Goal: Task Accomplishment & Management: Use online tool/utility

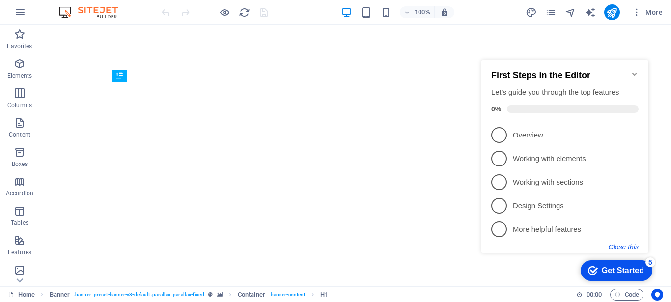
click at [625, 243] on button "Close this" at bounding box center [624, 247] width 30 height 8
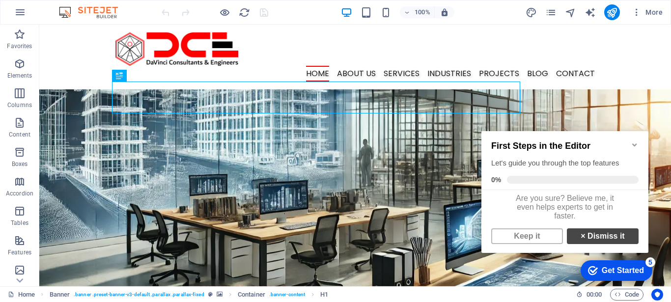
click at [593, 240] on link "× Dismiss it" at bounding box center [603, 237] width 72 height 16
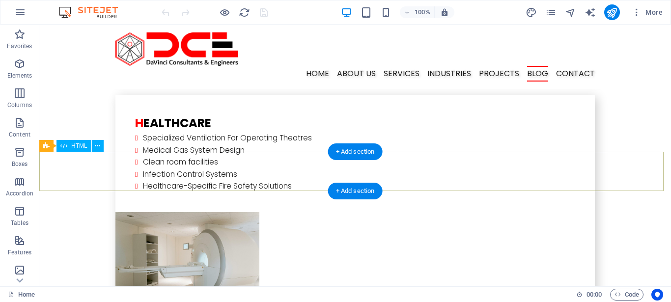
scroll to position [2310, 0]
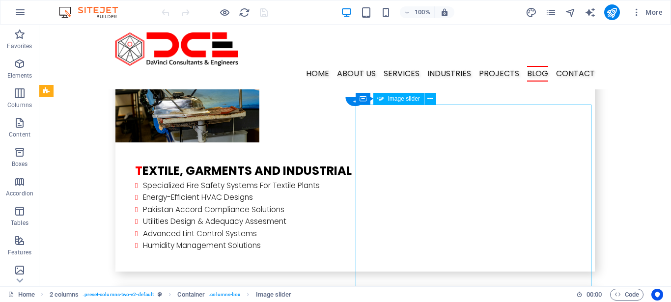
select select "ms"
select select "s"
select select "progressive"
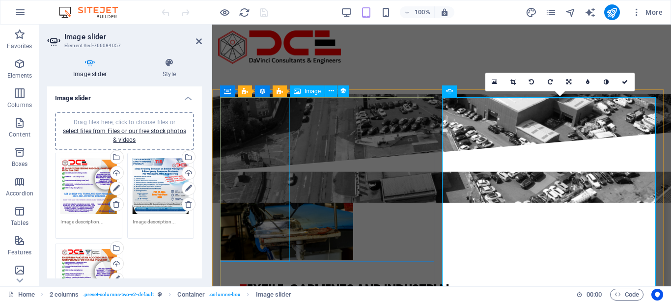
scroll to position [2306, 0]
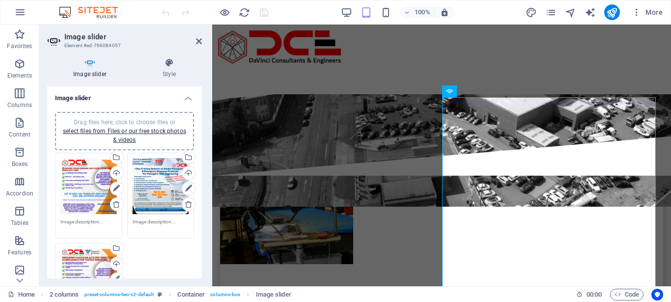
click at [155, 176] on div "Drag files here, click to choose files or select files from Files or our free s…" at bounding box center [161, 186] width 57 height 57
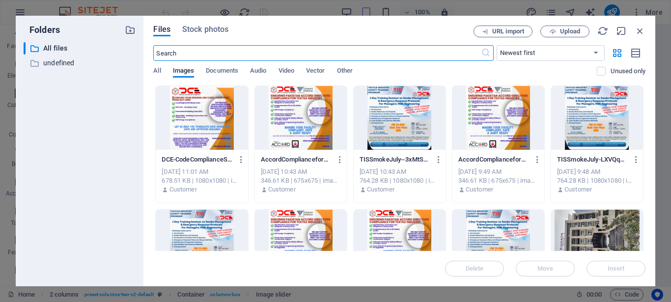
scroll to position [3446, 0]
click at [637, 30] on icon "button" at bounding box center [640, 31] width 11 height 11
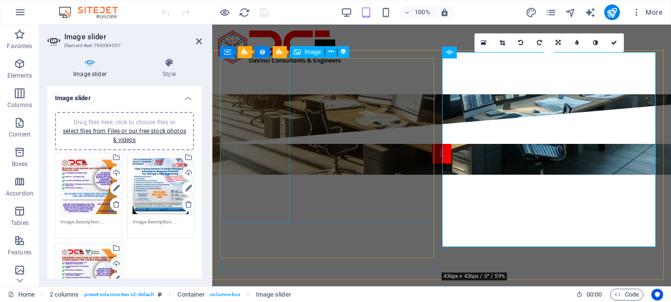
scroll to position [2346, 0]
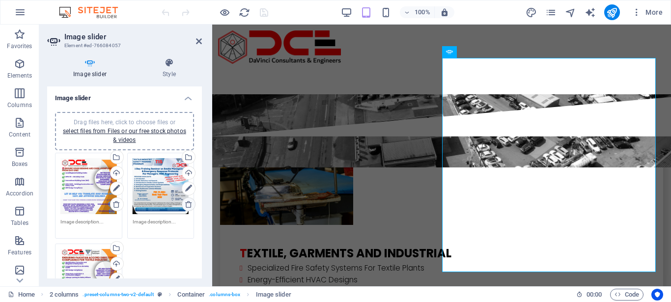
click at [185, 204] on icon at bounding box center [189, 205] width 8 height 8
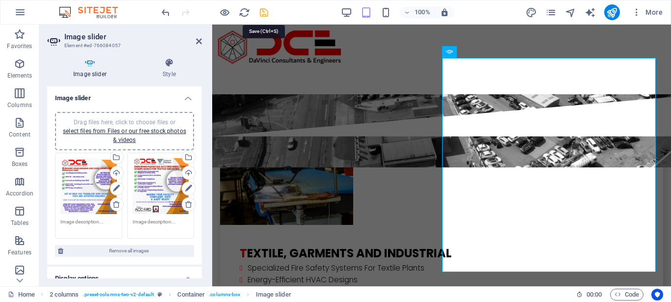
click at [266, 9] on icon "save" at bounding box center [264, 12] width 11 height 11
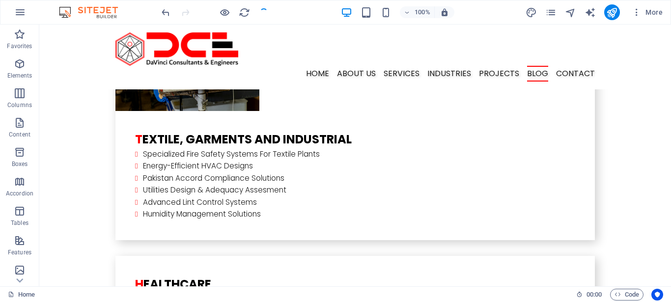
scroll to position [2357, 0]
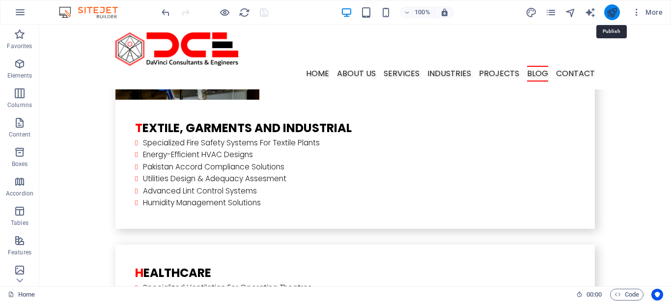
click at [613, 10] on icon "publish" at bounding box center [612, 12] width 11 height 11
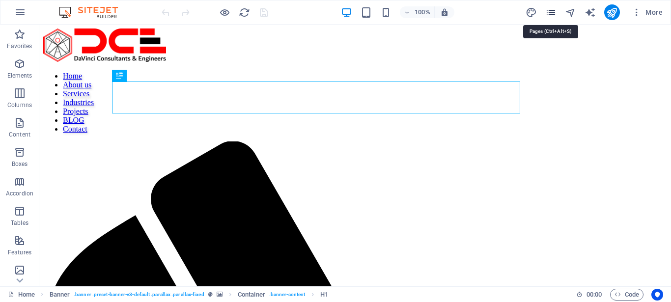
click at [554, 8] on icon "pages" at bounding box center [551, 12] width 11 height 11
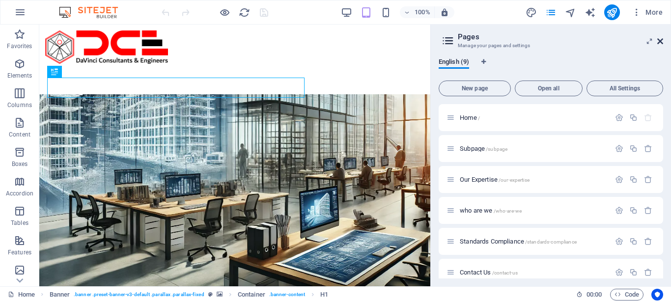
click at [661, 38] on icon at bounding box center [661, 41] width 6 height 8
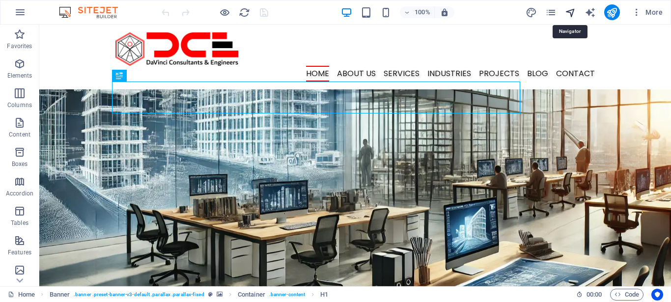
click at [568, 12] on icon "navigator" at bounding box center [570, 12] width 11 height 11
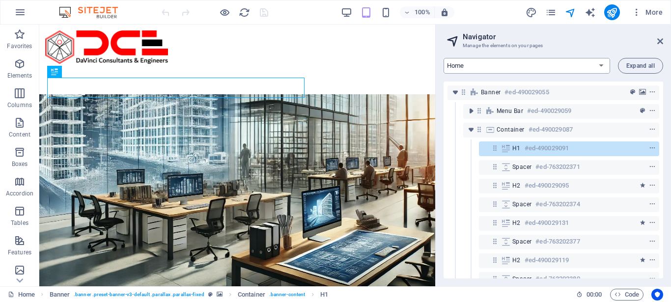
click at [600, 62] on select "Home Subpage Our Expertise who are we Standards Compliance Contact Us Wireframe…" at bounding box center [527, 66] width 167 height 16
click at [606, 65] on select "Home Subpage Our Expertise who are we Standards Compliance Contact Us Wireframe…" at bounding box center [527, 66] width 167 height 16
click at [639, 8] on icon "button" at bounding box center [637, 12] width 10 height 10
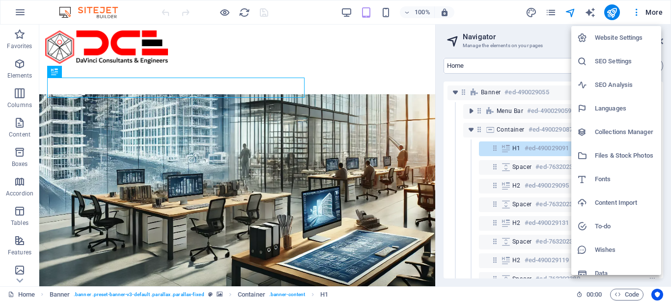
click at [617, 32] on h6 "Website Settings" at bounding box center [625, 38] width 60 height 12
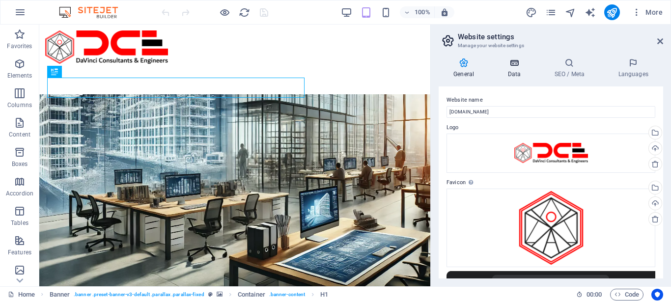
scroll to position [49, 0]
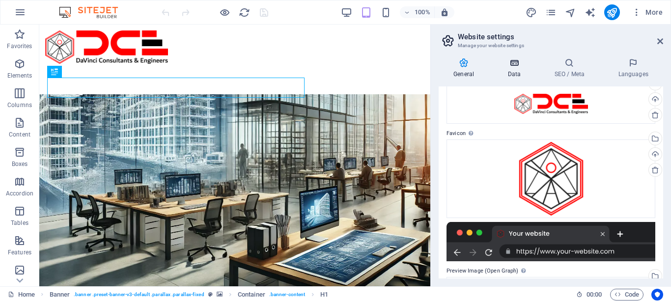
click at [517, 61] on icon at bounding box center [514, 63] width 43 height 10
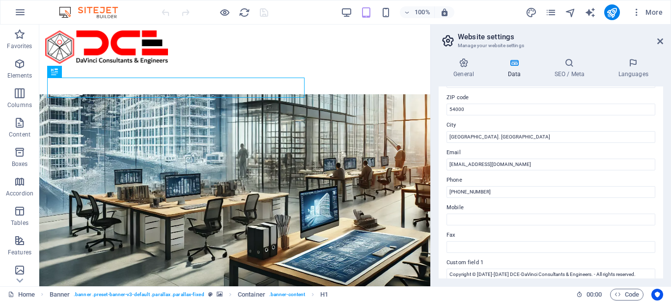
scroll to position [34, 0]
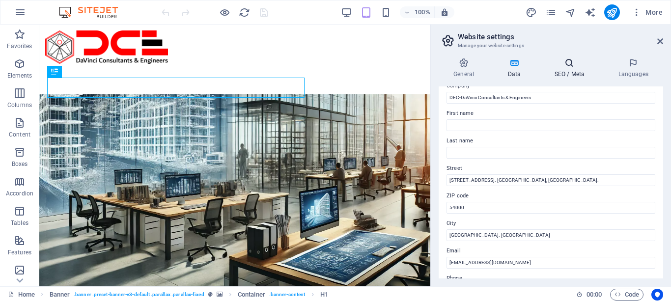
click at [567, 74] on h4 "SEO / Meta" at bounding box center [572, 68] width 64 height 21
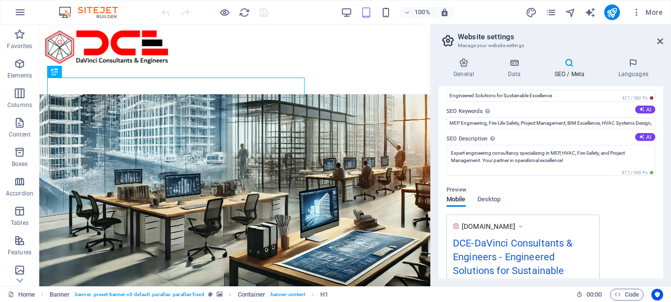
scroll to position [0, 0]
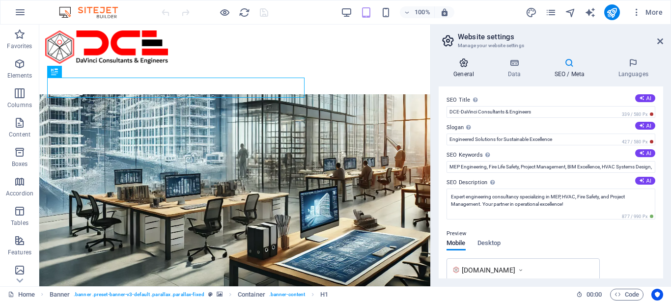
click at [463, 59] on icon at bounding box center [464, 63] width 50 height 10
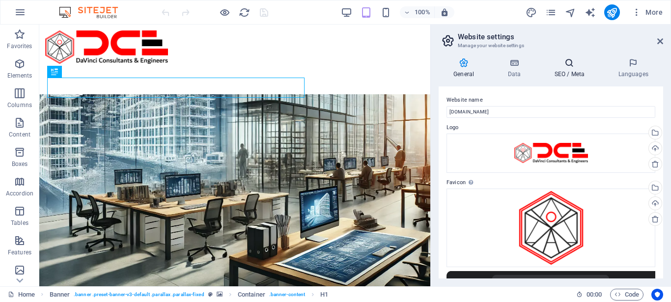
click at [570, 72] on h4 "SEO / Meta" at bounding box center [572, 68] width 64 height 21
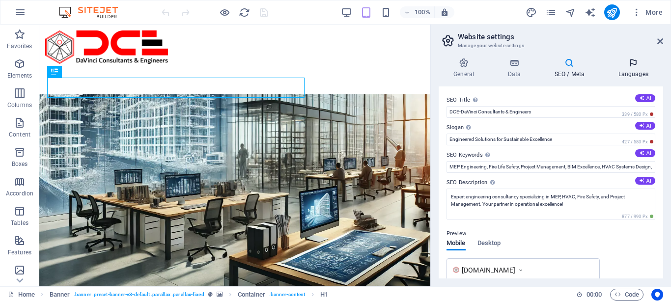
click at [629, 61] on icon at bounding box center [634, 63] width 60 height 10
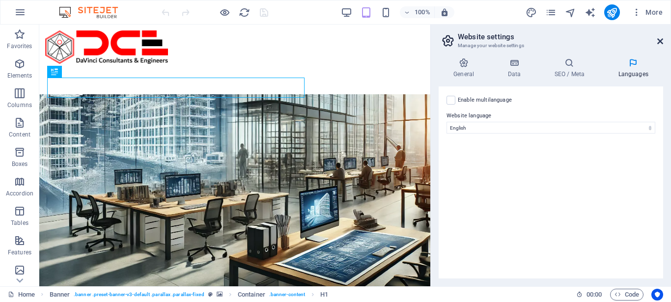
click at [659, 38] on icon at bounding box center [661, 41] width 6 height 8
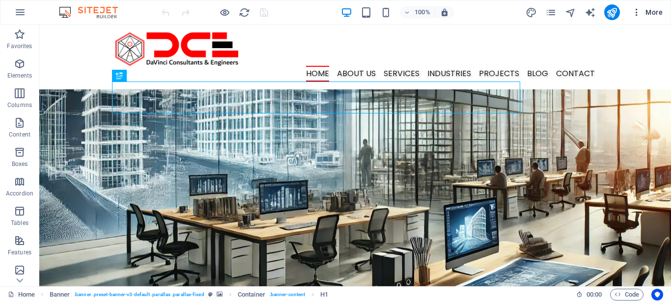
click at [634, 10] on icon "button" at bounding box center [637, 12] width 10 height 10
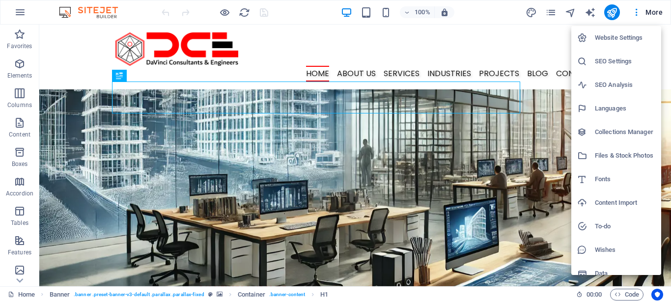
scroll to position [10, 0]
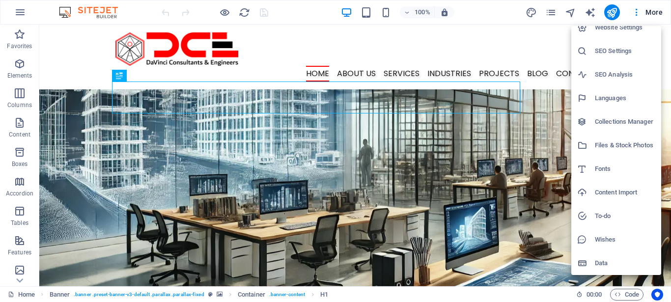
click at [603, 143] on h6 "Files & Stock Photos" at bounding box center [625, 146] width 60 height 12
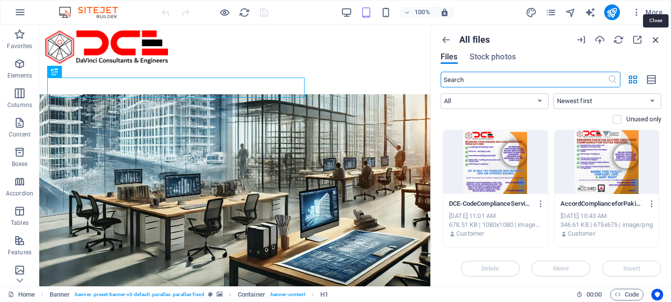
click at [659, 37] on icon "button" at bounding box center [656, 39] width 11 height 11
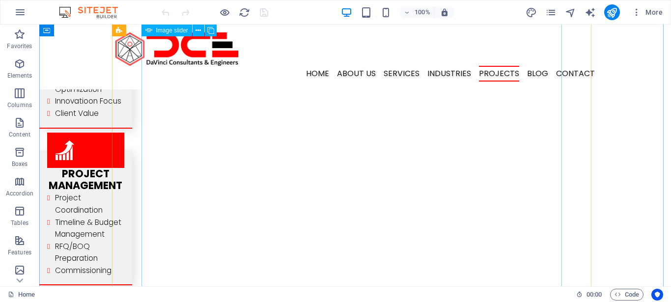
scroll to position [1770, 0]
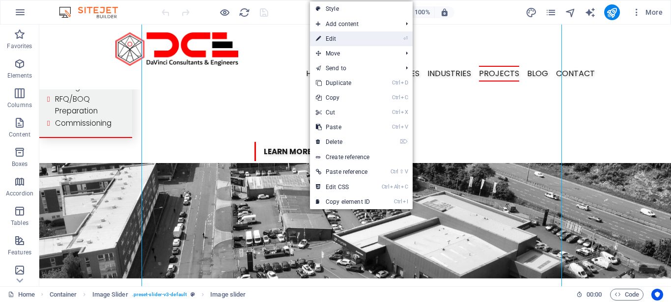
drag, startPoint x: 336, startPoint y: 36, endPoint x: 66, endPoint y: 92, distance: 275.7
click at [336, 36] on link "⏎ Edit" at bounding box center [343, 38] width 66 height 15
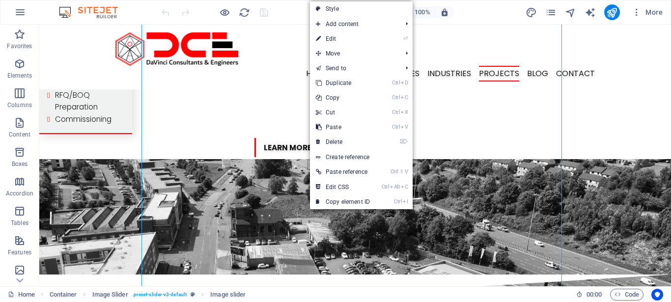
select select "px"
select select "ms"
select select "s"
select select "progressive"
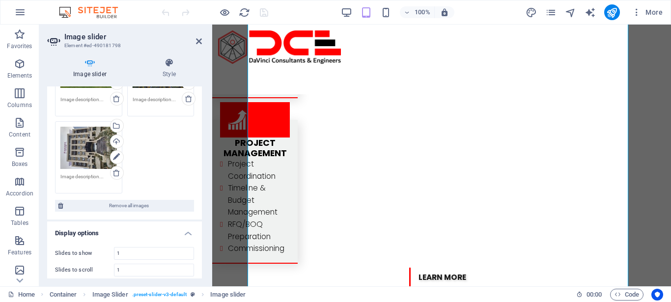
scroll to position [295, 0]
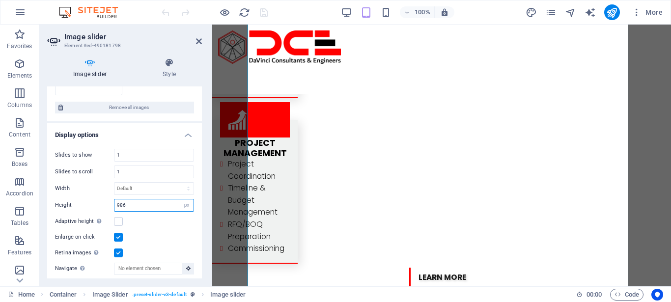
click at [159, 200] on input "986" at bounding box center [154, 206] width 79 height 12
drag, startPoint x: 168, startPoint y: 202, endPoint x: 182, endPoint y: 202, distance: 14.8
click at [143, 205] on input "986" at bounding box center [154, 206] width 79 height 12
drag, startPoint x: 182, startPoint y: 202, endPoint x: 132, endPoint y: 208, distance: 51.1
click at [165, 205] on div "986 Default px rem em vw vh" at bounding box center [154, 205] width 80 height 13
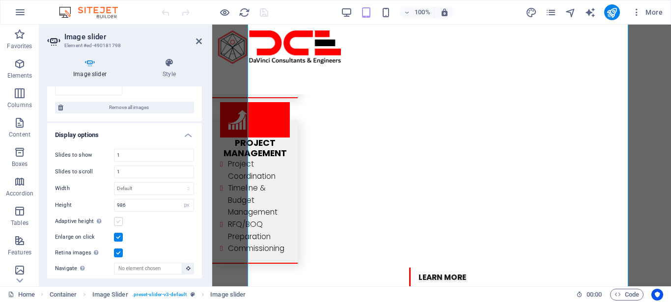
click at [116, 220] on label at bounding box center [118, 221] width 9 height 9
click at [0, 0] on input "Adaptive height Automatically adjust the height for single slide horizontal sli…" at bounding box center [0, 0] width 0 height 0
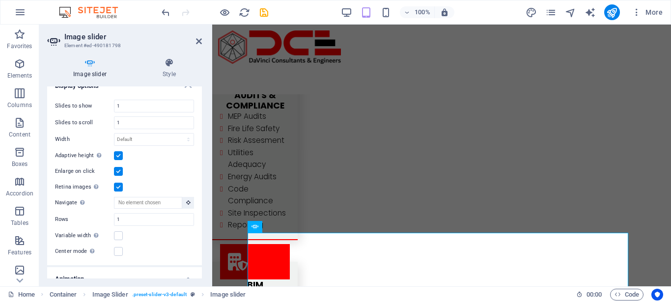
scroll to position [1552, 0]
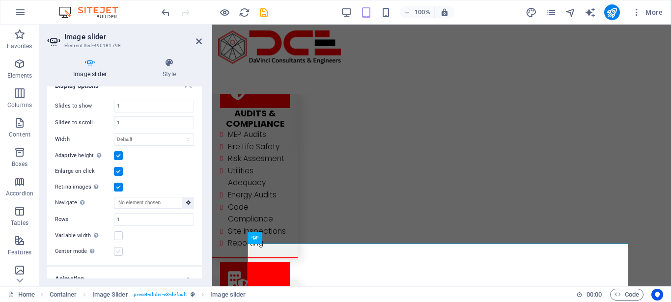
click at [117, 247] on label at bounding box center [118, 251] width 9 height 9
click at [0, 0] on input "Center mode Enables centered view with partial previous/next slide. Use with od…" at bounding box center [0, 0] width 0 height 0
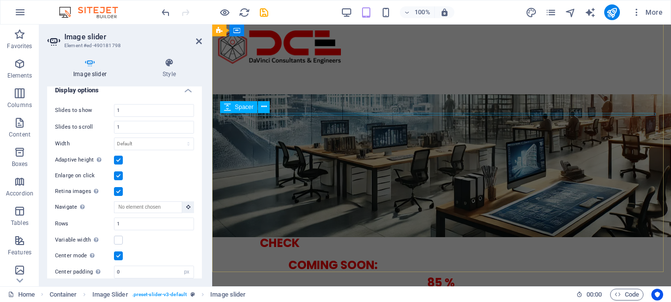
scroll to position [0, 0]
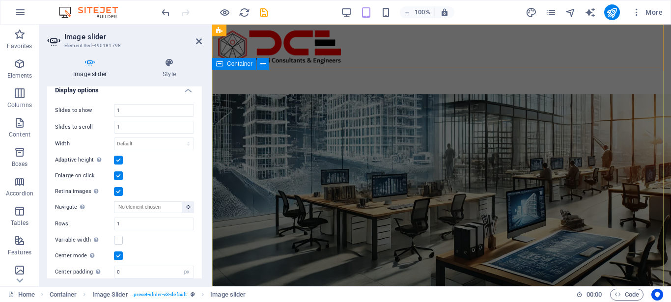
click at [528, 115] on div "F rom conCept to execution MEP Engineering AUDITS & COMPLIANCE [PERSON_NAME] sA…" at bounding box center [441, 209] width 459 height 279
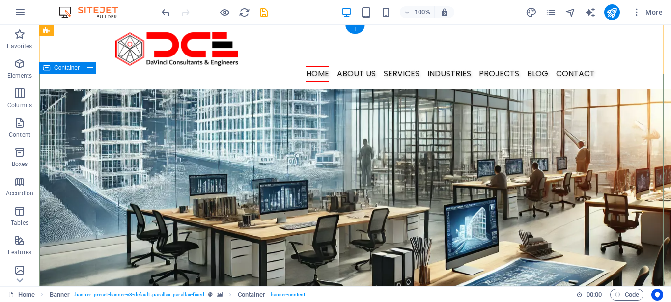
click at [535, 132] on div "F rom conCept to execution MEP Engineering AUDITS & COMPLIANCE [PERSON_NAME] sA…" at bounding box center [355, 197] width 632 height 246
select select "%"
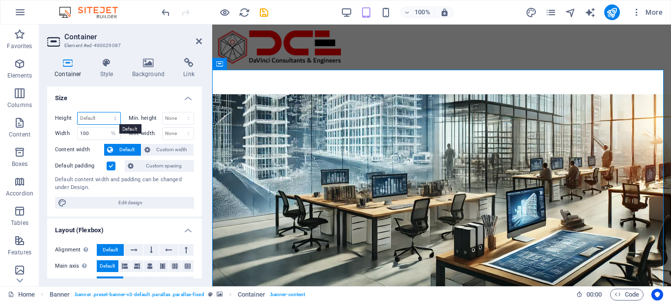
click at [97, 117] on select "Default px rem % vh vw" at bounding box center [99, 119] width 43 height 12
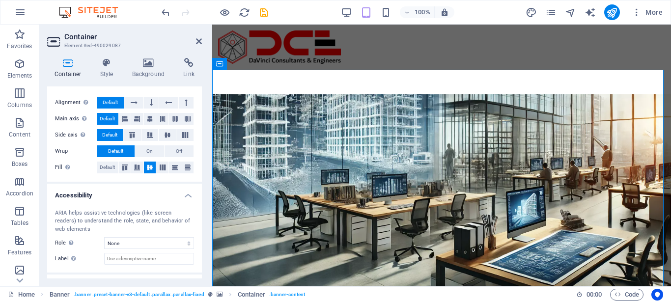
scroll to position [189, 0]
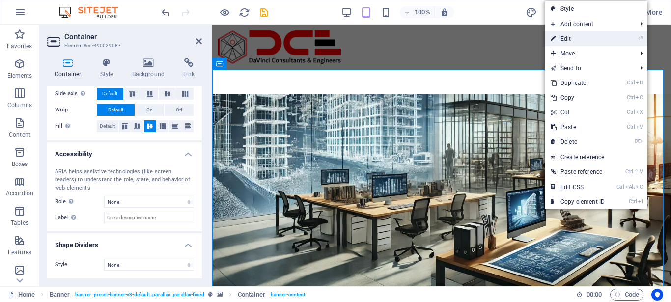
click at [570, 35] on link "⏎ Edit" at bounding box center [578, 38] width 66 height 15
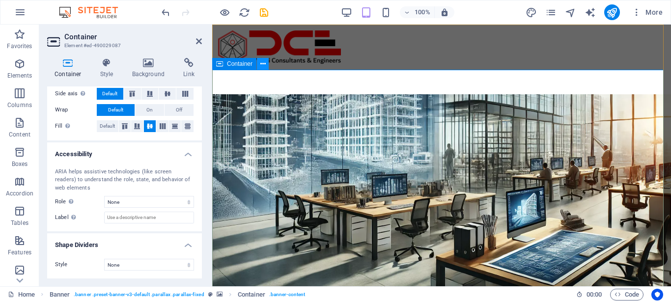
click at [264, 61] on icon at bounding box center [263, 64] width 5 height 10
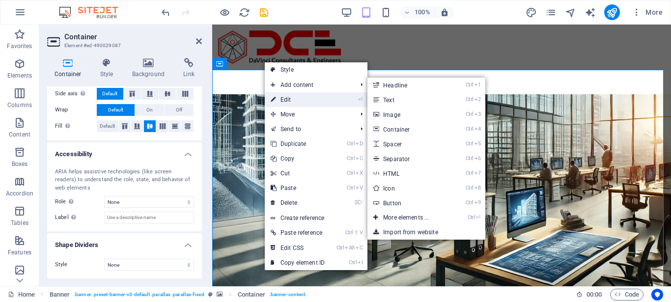
click at [286, 96] on link "⏎ Edit" at bounding box center [298, 99] width 66 height 15
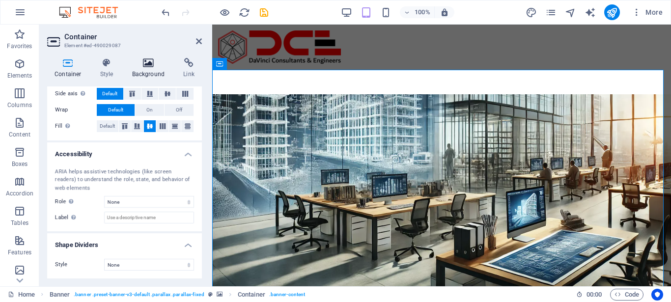
click at [145, 63] on icon at bounding box center [149, 63] width 48 height 10
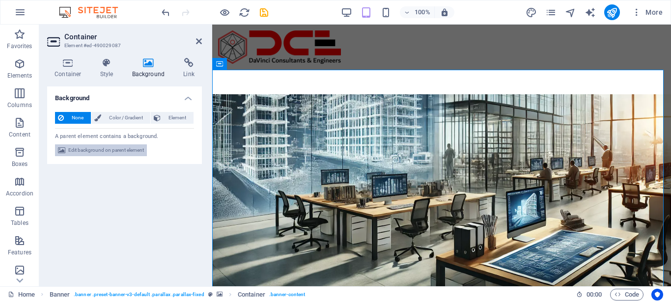
click at [105, 148] on span "Edit background on parent element" at bounding box center [106, 151] width 76 height 12
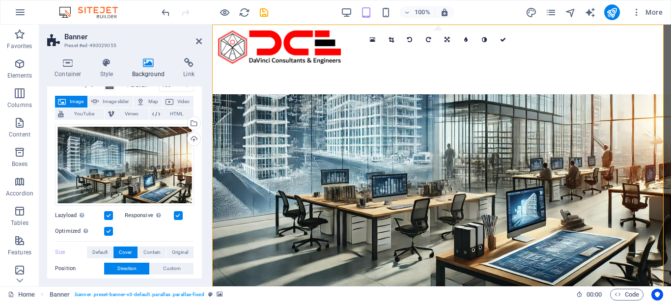
scroll to position [98, 0]
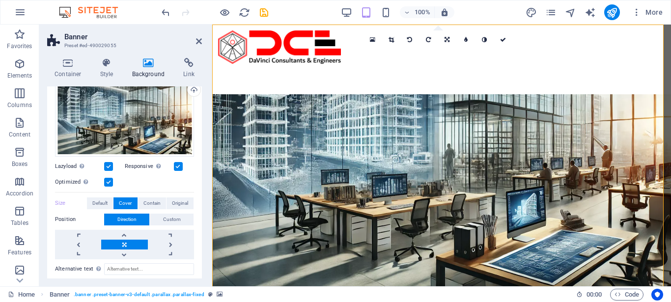
click at [178, 162] on label at bounding box center [178, 166] width 9 height 9
click at [0, 0] on input "Responsive Automatically load retina image and smartphone optimized sizes." at bounding box center [0, 0] width 0 height 0
click at [178, 163] on label at bounding box center [178, 166] width 9 height 9
click at [0, 0] on input "Responsive Automatically load retina image and smartphone optimized sizes." at bounding box center [0, 0] width 0 height 0
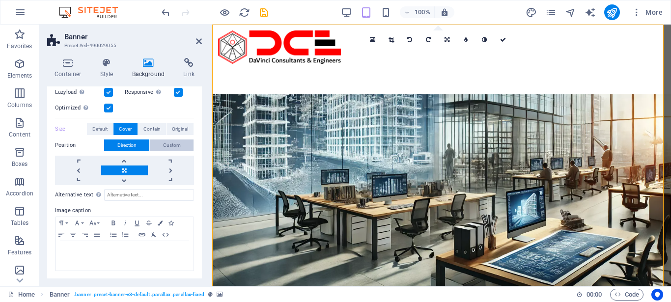
click at [171, 142] on span "Custom" at bounding box center [172, 146] width 18 height 12
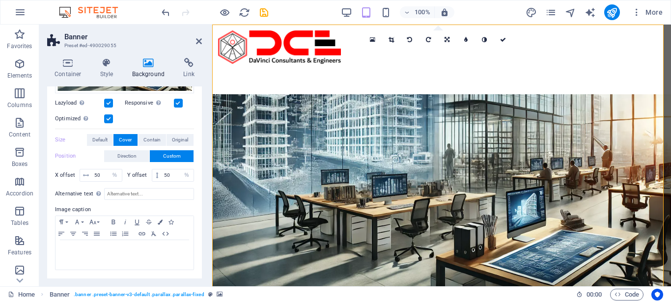
scroll to position [161, 0]
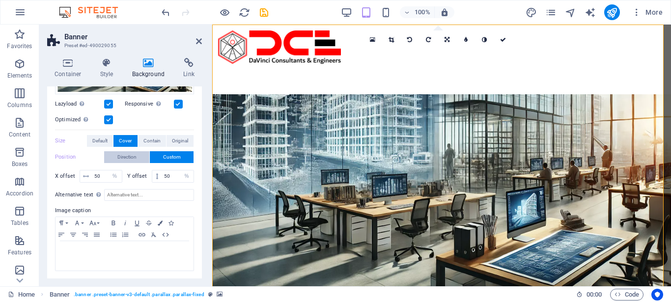
click at [129, 151] on span "Direction" at bounding box center [126, 157] width 19 height 12
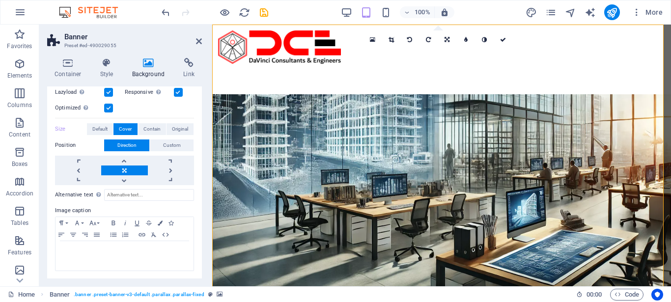
scroll to position [0, 0]
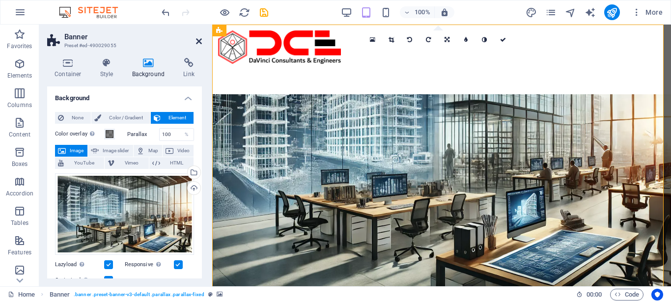
click at [198, 41] on icon at bounding box center [199, 41] width 6 height 8
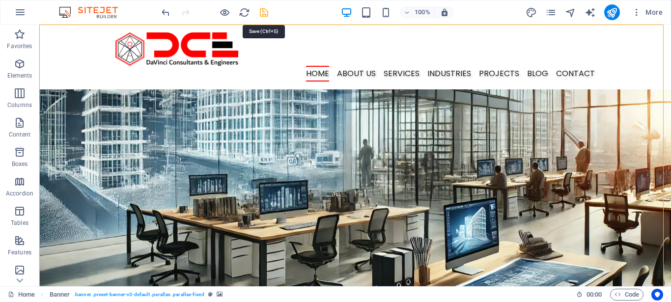
click at [263, 11] on icon "save" at bounding box center [264, 12] width 11 height 11
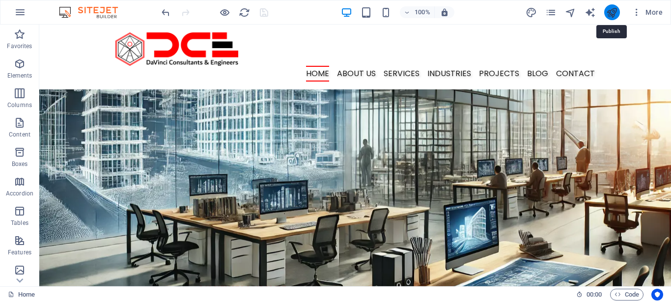
click at [613, 13] on icon "publish" at bounding box center [612, 12] width 11 height 11
